Goal: Transaction & Acquisition: Purchase product/service

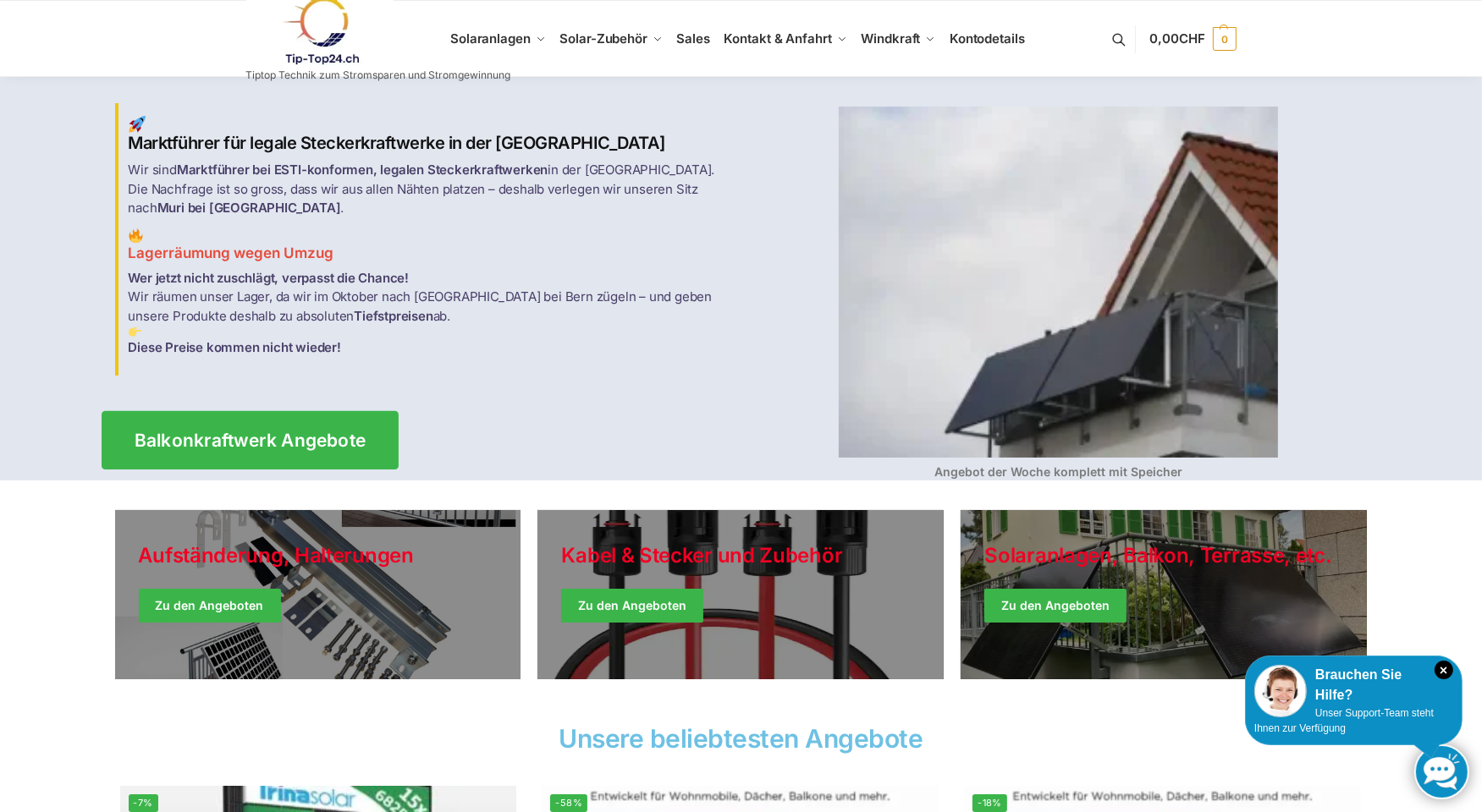
click at [239, 431] on span "Balkonkraftwerk Angebote" at bounding box center [249, 440] width 231 height 17
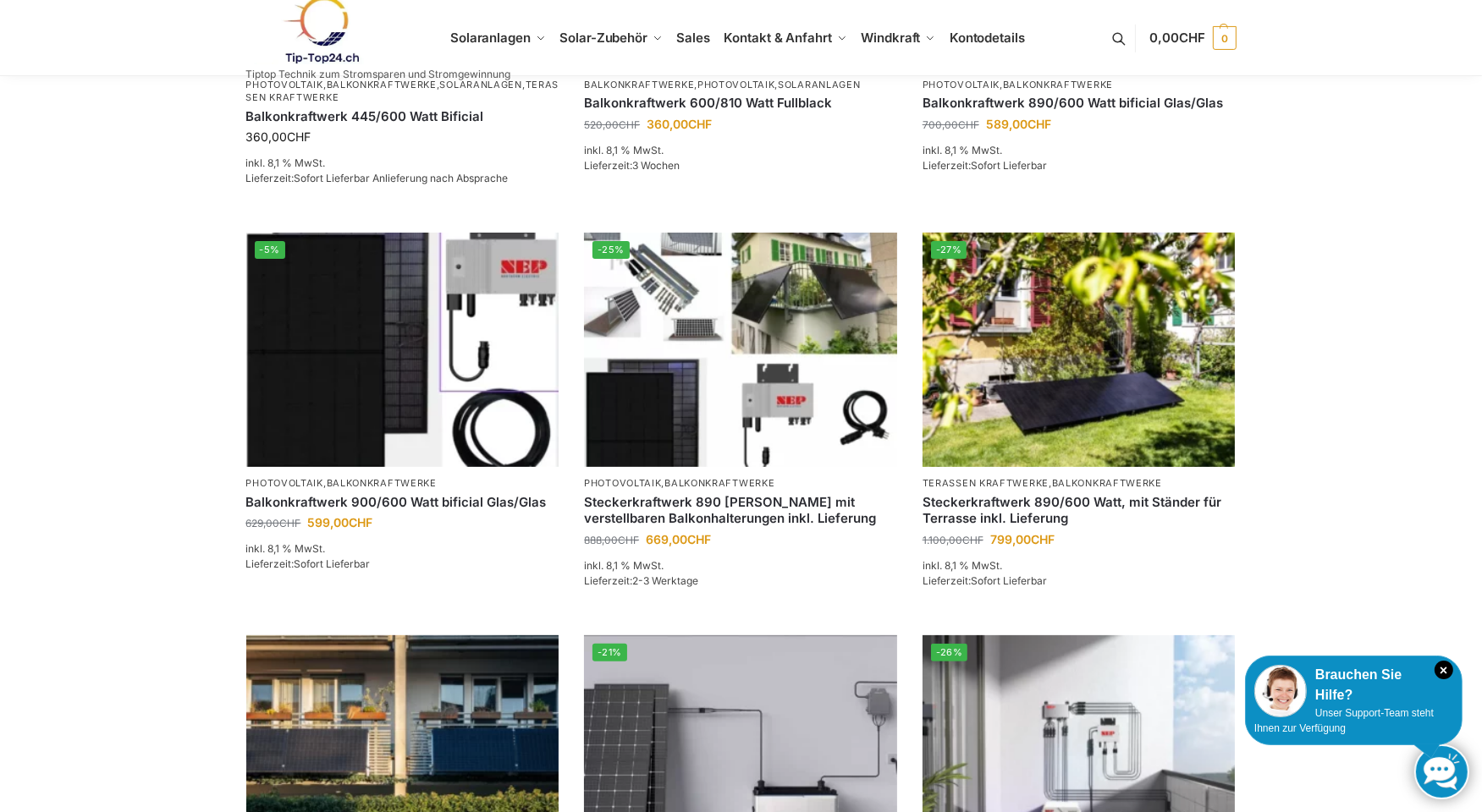
scroll to position [592, 0]
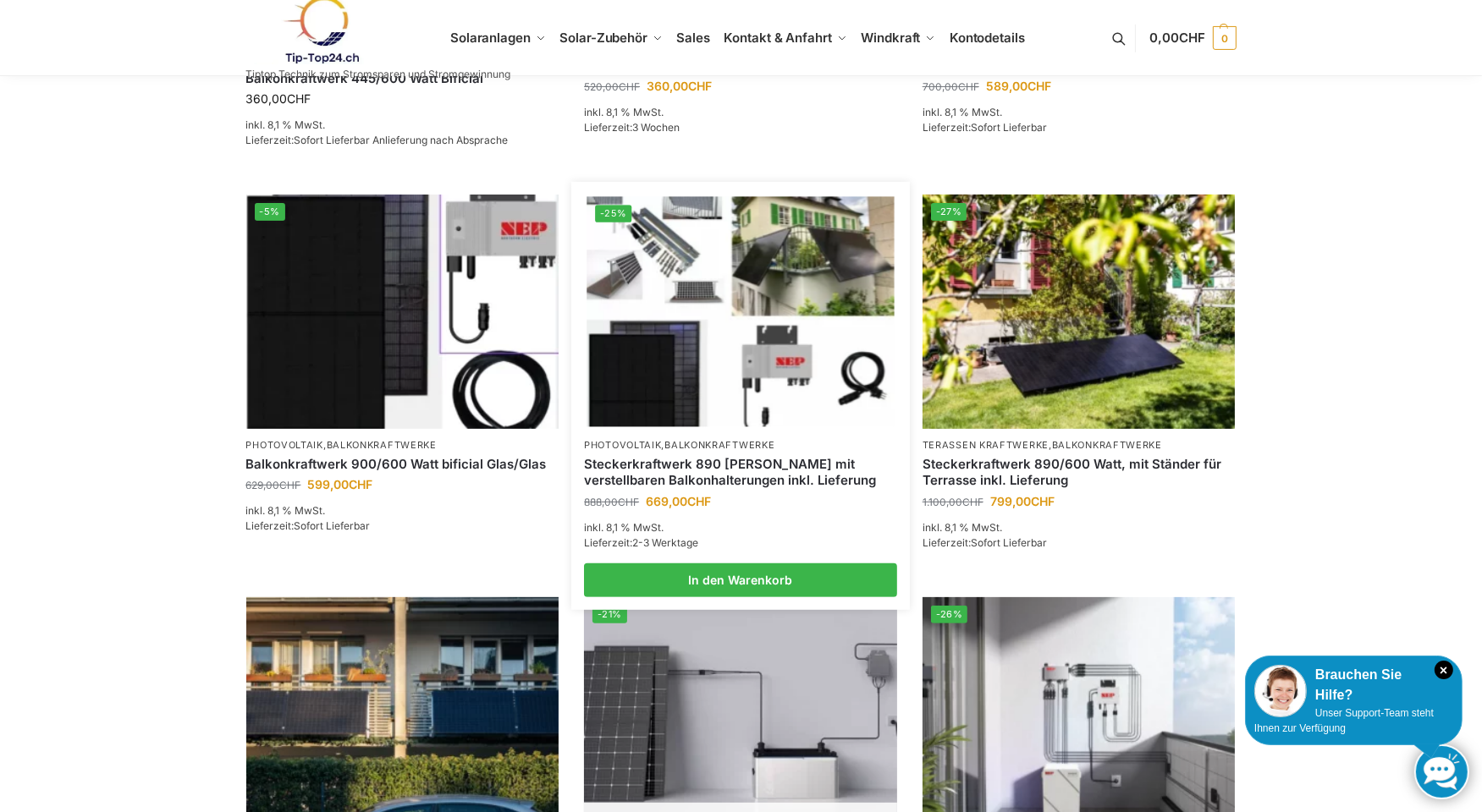
click at [667, 291] on img at bounding box center [740, 313] width 307 height 231
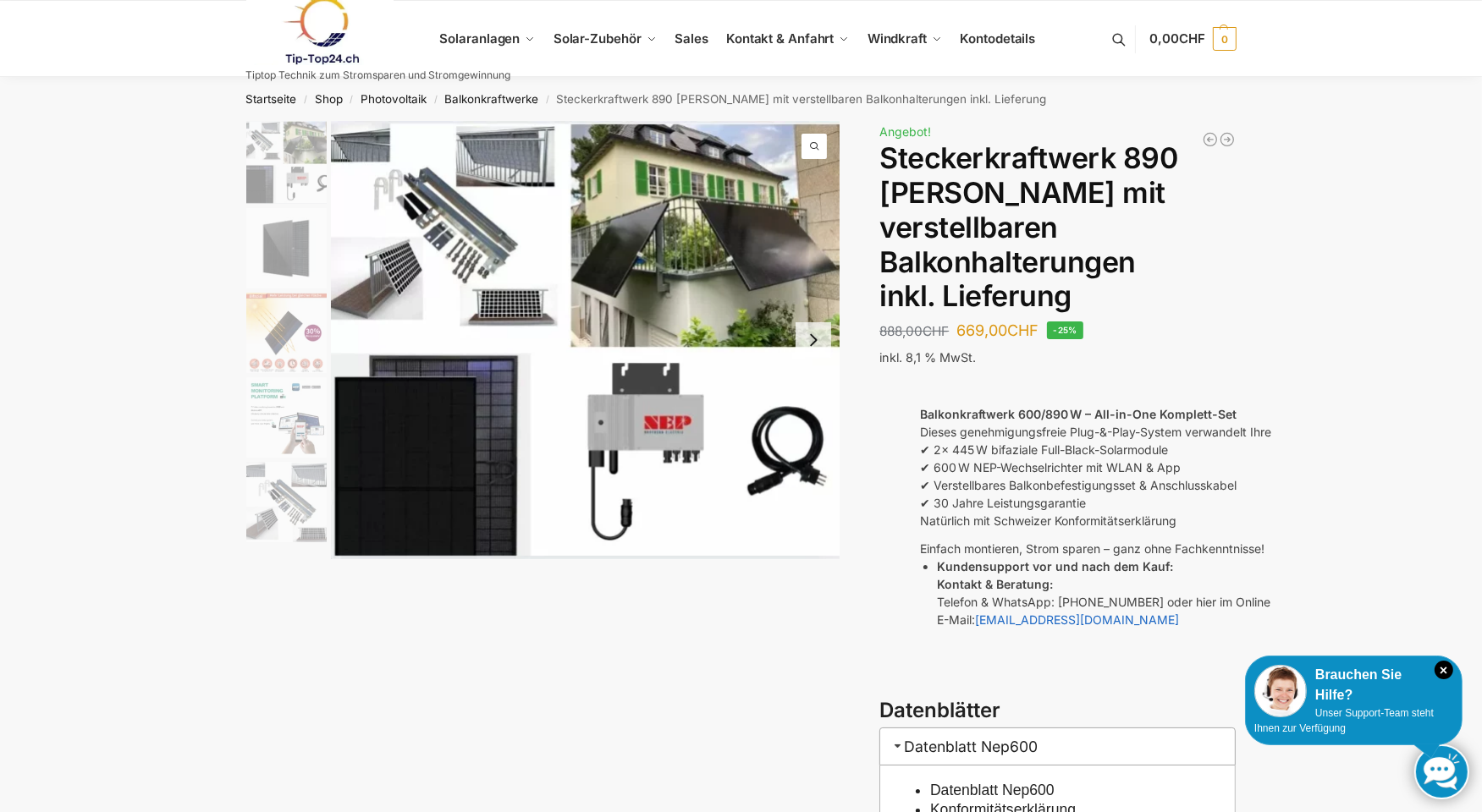
click at [667, 291] on img at bounding box center [585, 341] width 509 height 438
click at [298, 458] on li "4 / 10" at bounding box center [284, 416] width 85 height 85
